Goal: Information Seeking & Learning: Find specific fact

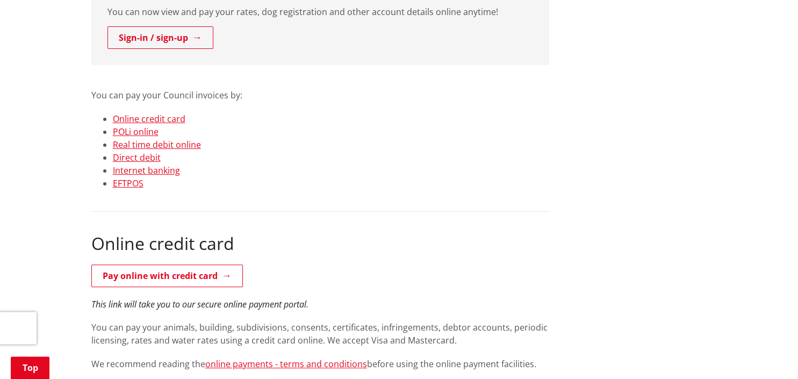
scroll to position [284, 0]
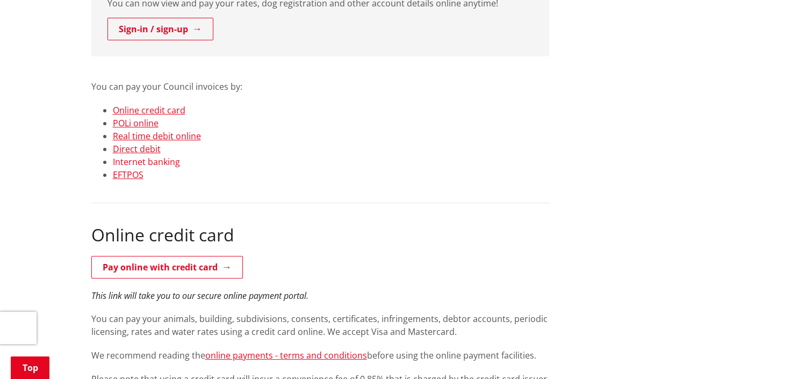
click at [162, 158] on link "Internet banking" at bounding box center [146, 162] width 67 height 12
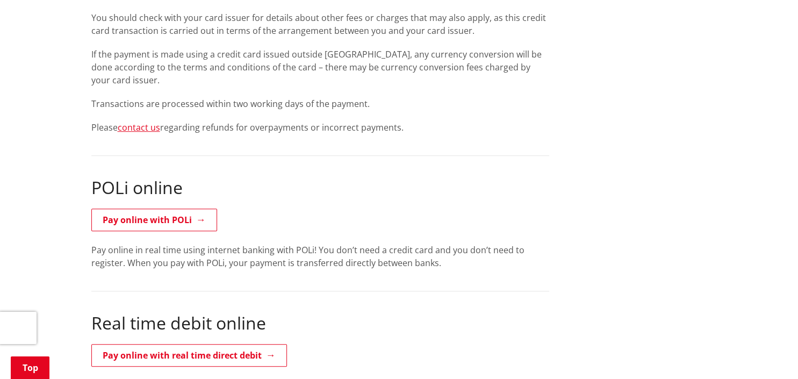
scroll to position [660, 0]
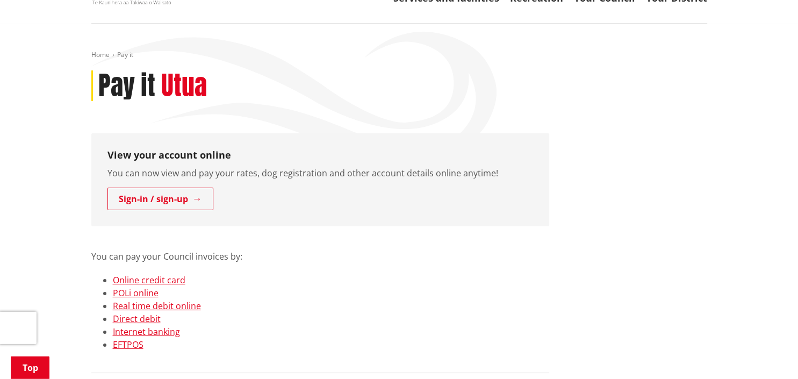
scroll to position [113, 0]
click at [168, 334] on link "Internet banking" at bounding box center [146, 332] width 67 height 12
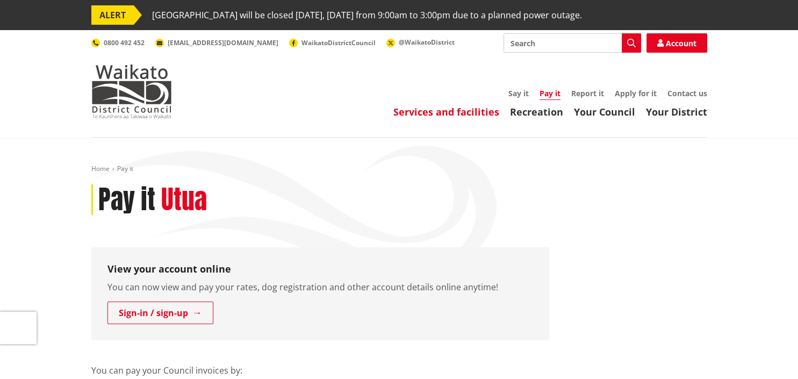
click at [469, 113] on link "Services and facilities" at bounding box center [446, 111] width 106 height 13
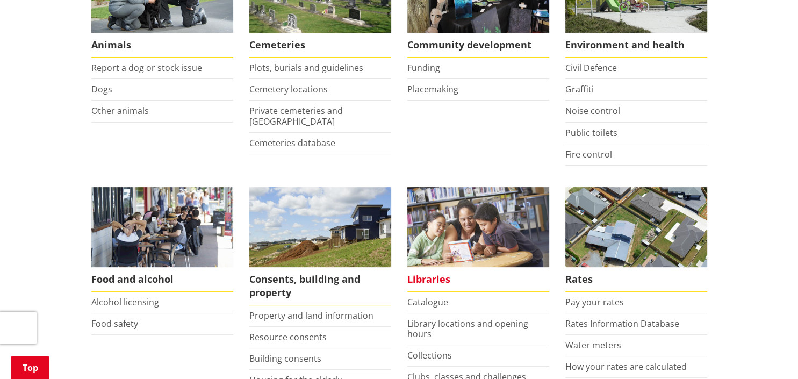
scroll to position [397, 0]
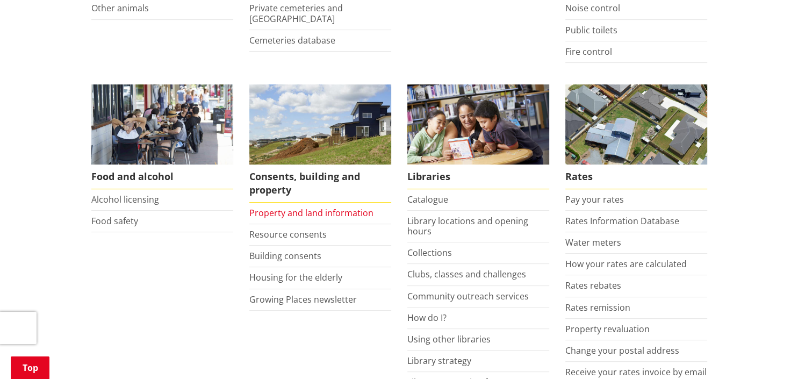
click at [330, 215] on link "Property and land information" at bounding box center [311, 213] width 124 height 12
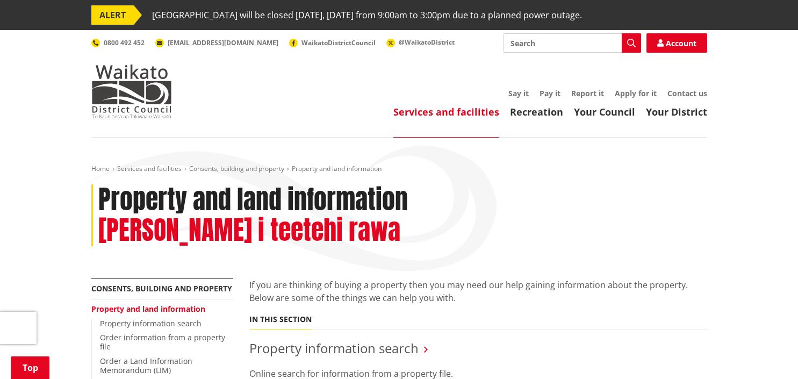
scroll to position [170, 0]
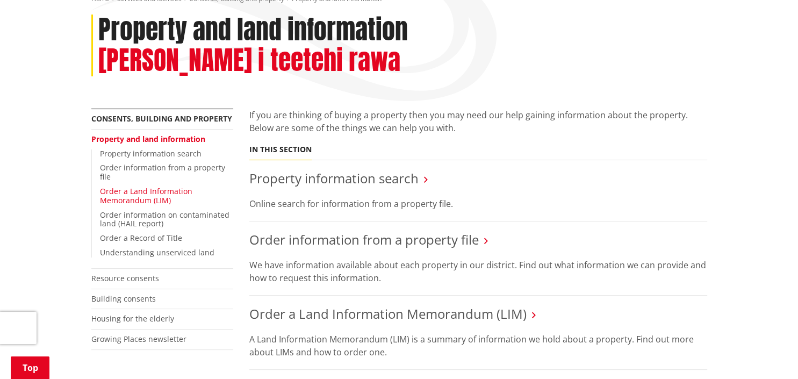
click at [151, 186] on link "Order a Land Information Memorandum (LIM)" at bounding box center [146, 195] width 92 height 19
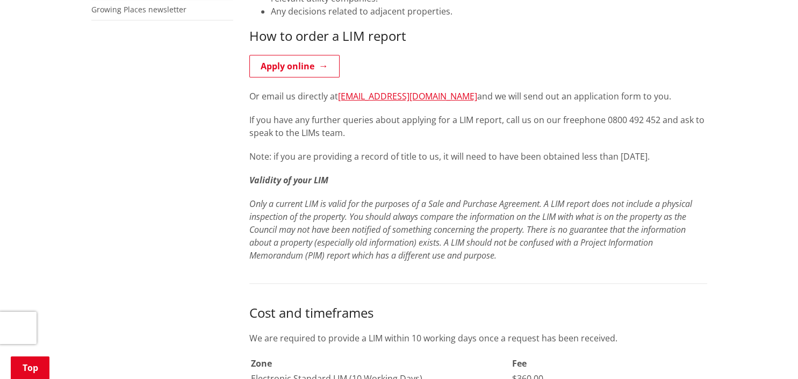
scroll to position [567, 0]
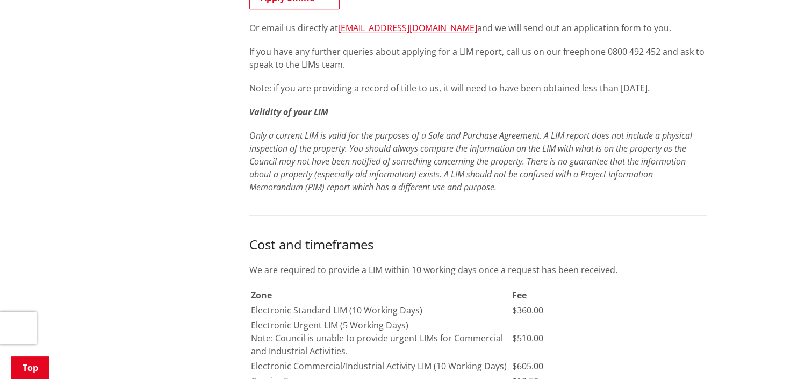
drag, startPoint x: 549, startPoint y: 309, endPoint x: 518, endPoint y: 313, distance: 30.9
click at [518, 313] on td "$360.00" at bounding box center [606, 310] width 190 height 14
copy td "360.00"
